Goal: Task Accomplishment & Management: Manage account settings

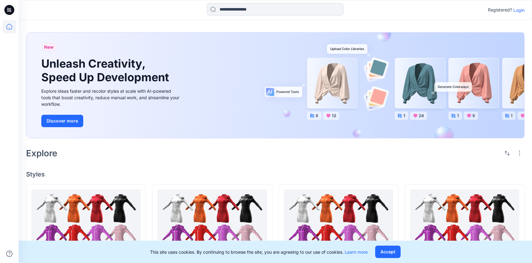
click at [518, 13] on p "Login" at bounding box center [518, 10] width 11 height 7
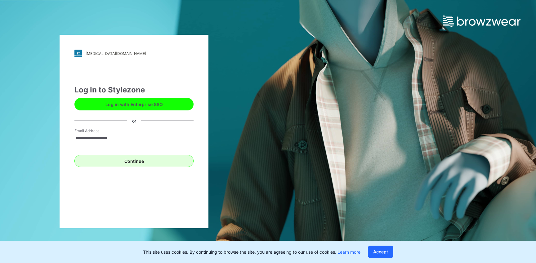
type input "**********"
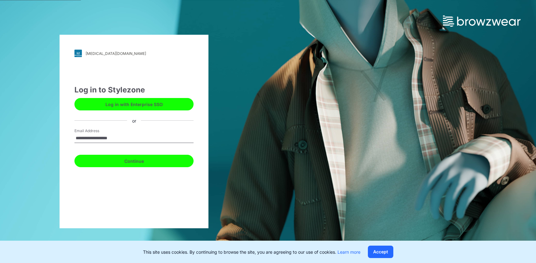
click at [173, 156] on button "Continue" at bounding box center [133, 161] width 119 height 12
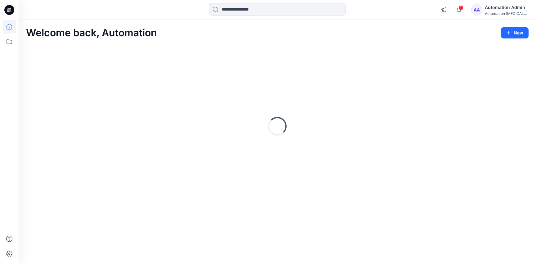
click at [506, 7] on div "Automation Admin" at bounding box center [506, 7] width 43 height 7
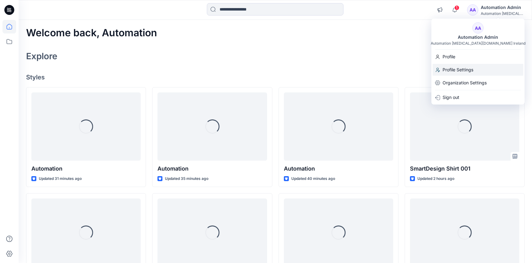
click at [478, 66] on div "Profile Settings" at bounding box center [477, 70] width 91 height 12
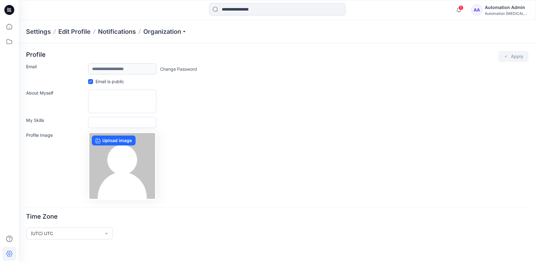
click at [495, 9] on div "Automation Admin" at bounding box center [506, 7] width 43 height 7
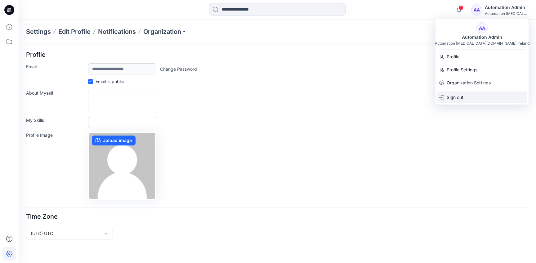
click at [480, 95] on div "Sign out" at bounding box center [482, 98] width 91 height 12
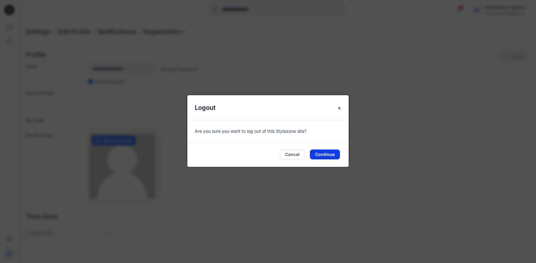
click at [328, 156] on button "Continue" at bounding box center [325, 155] width 30 height 10
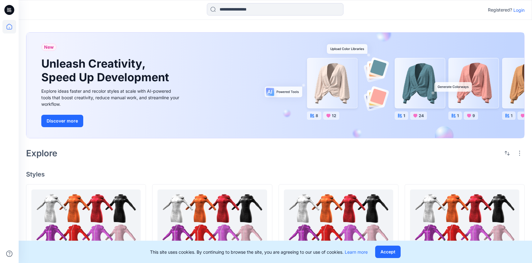
click at [519, 10] on p "Login" at bounding box center [518, 10] width 11 height 7
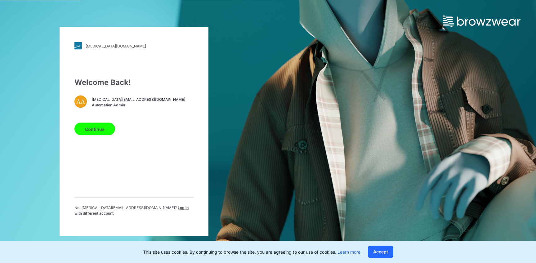
click at [162, 210] on span "Log in with different account" at bounding box center [131, 210] width 114 height 10
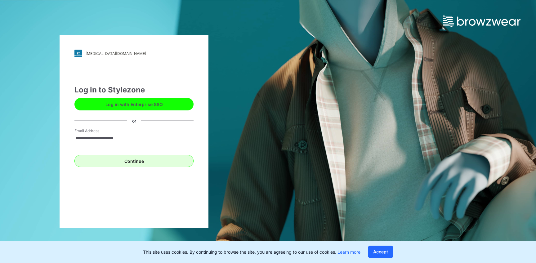
type input "**********"
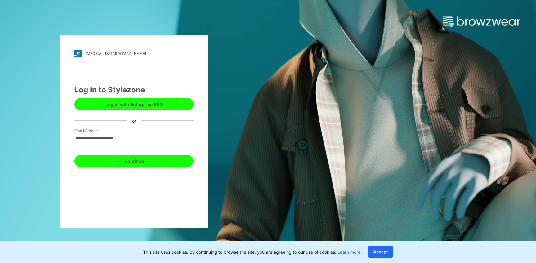
click at [132, 161] on button "Continue" at bounding box center [133, 161] width 119 height 12
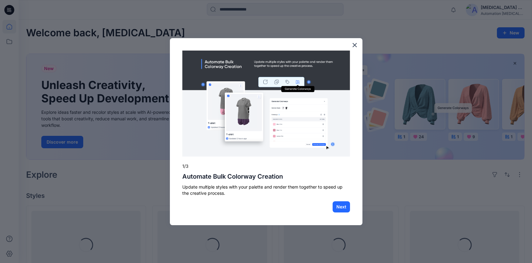
scroll to position [220, 0]
